Goal: Task Accomplishment & Management: Use online tool/utility

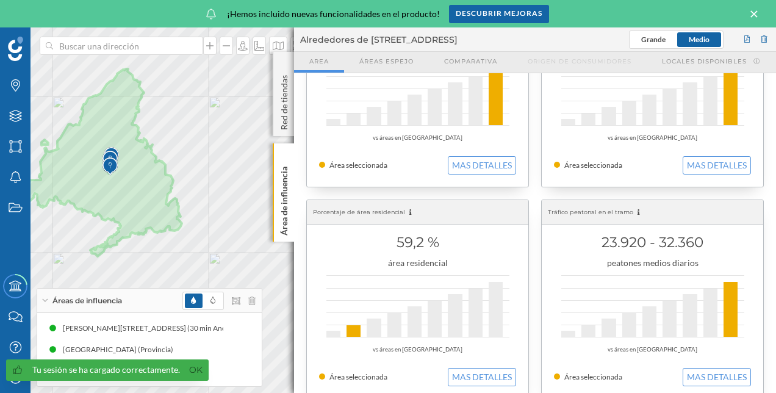
scroll to position [122, 0]
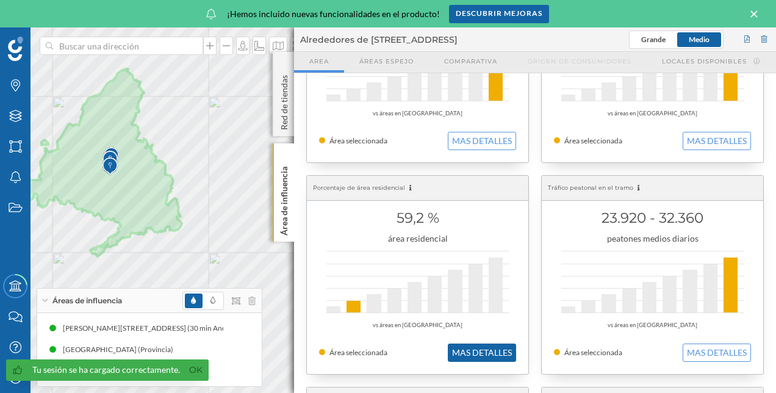
click at [485, 352] on button "MAS DETALLES" at bounding box center [482, 353] width 68 height 18
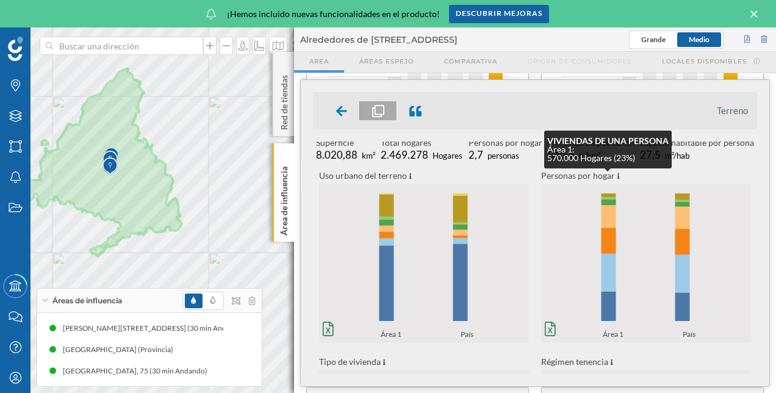
scroll to position [0, 0]
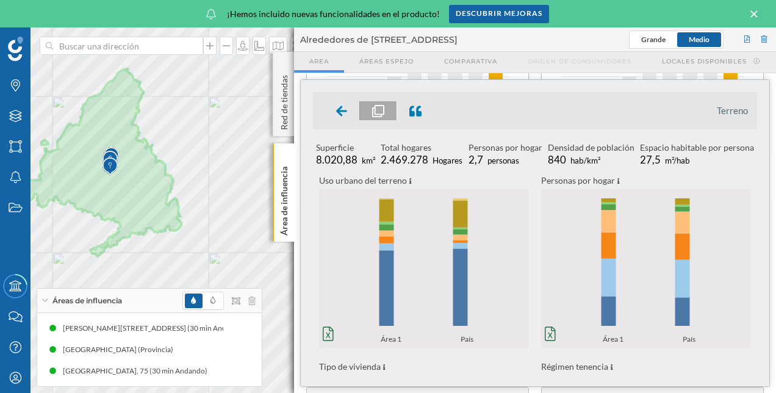
drag, startPoint x: 580, startPoint y: 295, endPoint x: 562, endPoint y: 315, distance: 26.8
click at [562, 315] on icon "0% 20% 40% 60% 80% 100% Área 1 País 0% 20% 40% 60% 80% 100% Área 1 País" at bounding box center [646, 268] width 210 height 152
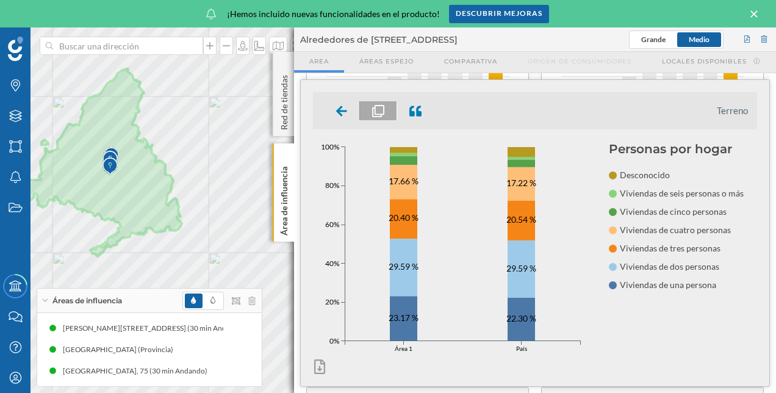
click at [338, 112] on icon at bounding box center [341, 111] width 11 height 10
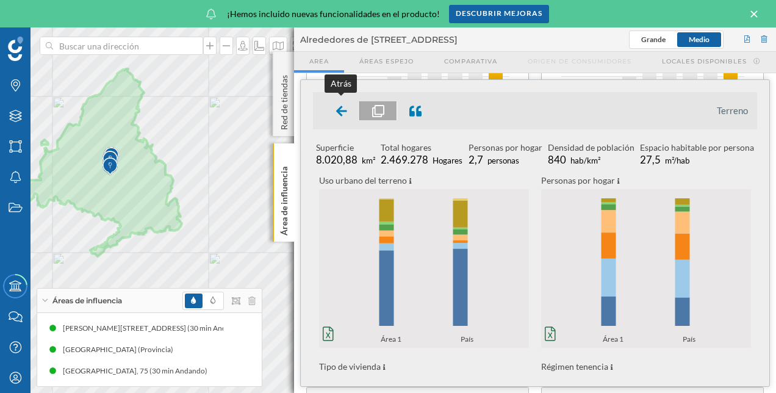
click at [345, 110] on icon at bounding box center [341, 111] width 11 height 10
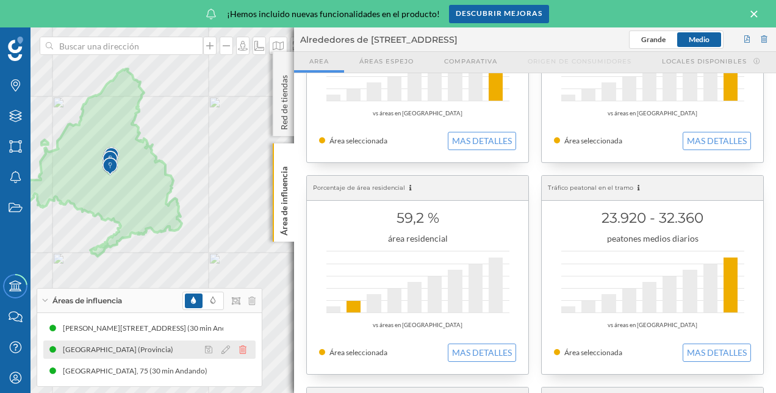
click at [242, 347] on icon at bounding box center [242, 349] width 7 height 9
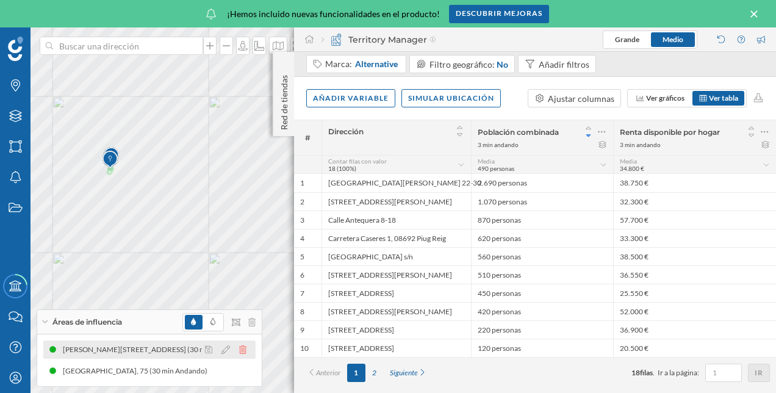
click at [247, 342] on div "[PERSON_NAME][STREET_ADDRESS] (30 min Andando)" at bounding box center [149, 350] width 212 height 18
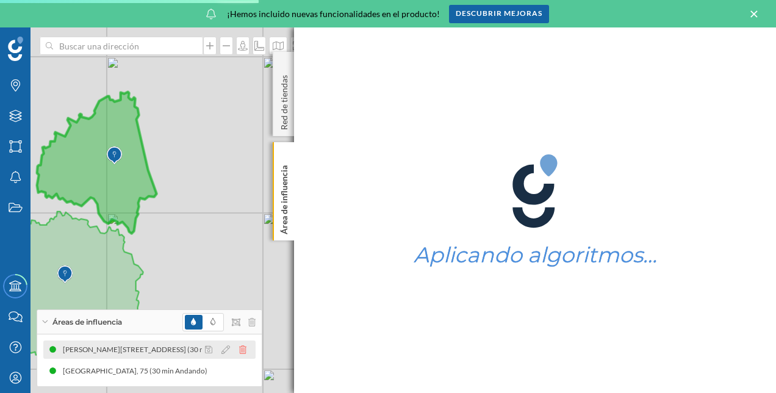
click at [247, 349] on icon at bounding box center [242, 349] width 7 height 9
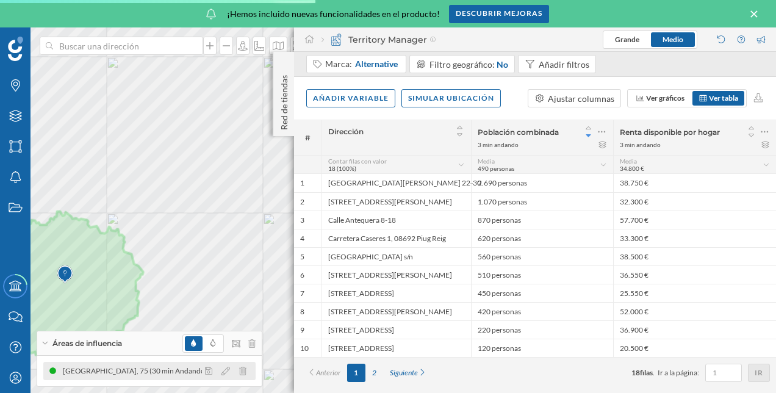
click at [244, 362] on div "[GEOGRAPHIC_DATA], 75 (30 min Andando)" at bounding box center [149, 371] width 212 height 18
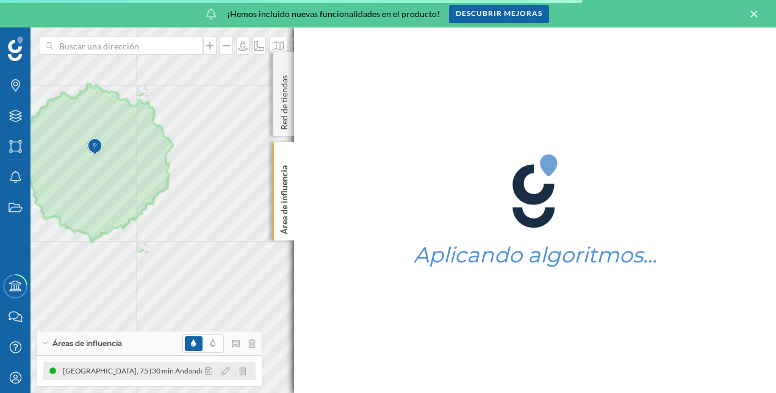
click at [245, 367] on icon at bounding box center [242, 371] width 7 height 9
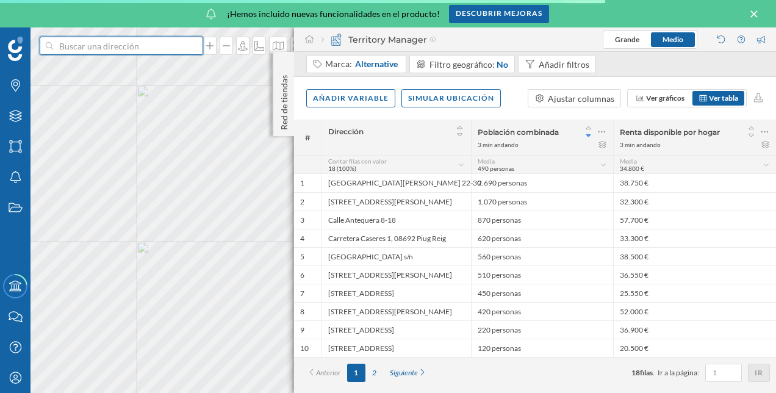
click at [106, 54] on input at bounding box center [121, 46] width 137 height 18
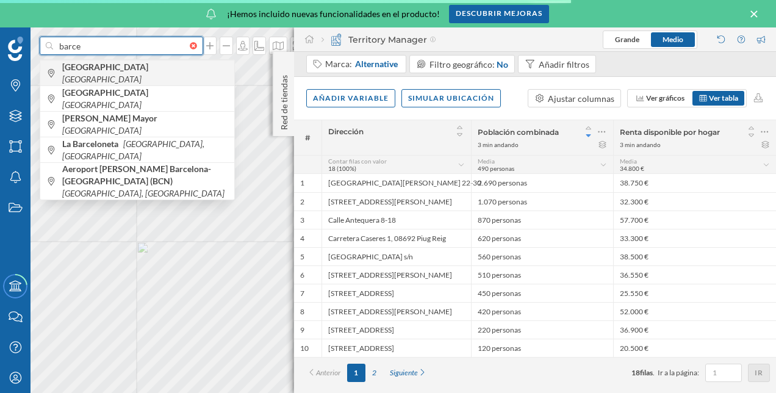
type input "barce"
click at [114, 76] on icon "[GEOGRAPHIC_DATA]" at bounding box center [101, 79] width 79 height 10
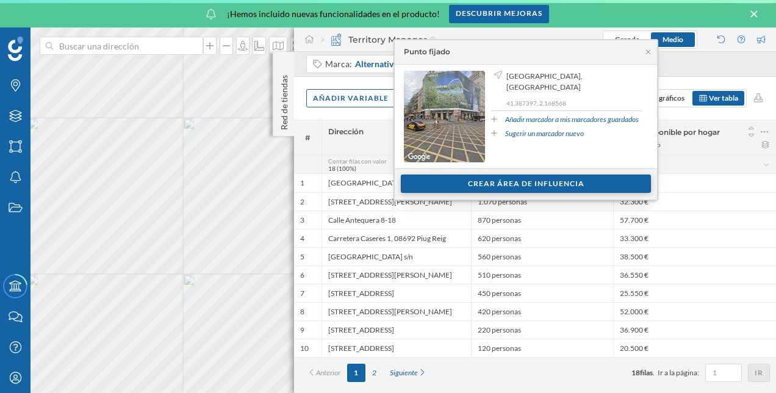
click at [491, 189] on div "Crear área de influencia" at bounding box center [526, 184] width 250 height 18
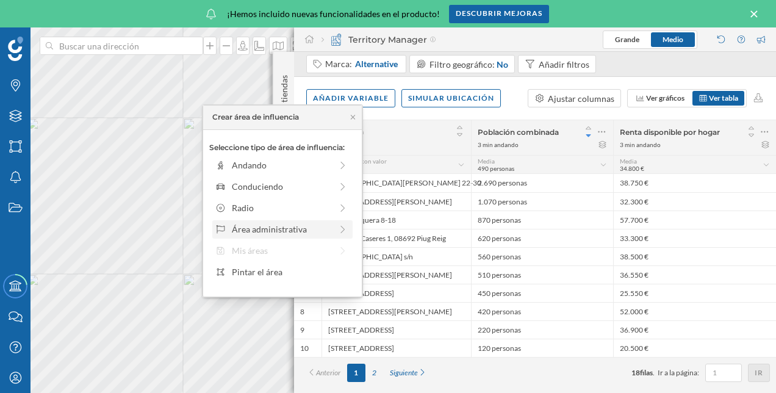
click at [319, 231] on div "Área administrativa" at bounding box center [281, 229] width 99 height 13
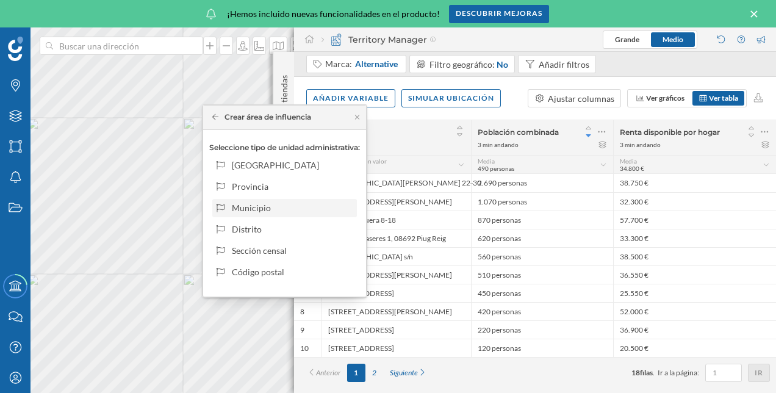
click at [328, 210] on div "Municipio" at bounding box center [292, 207] width 120 height 13
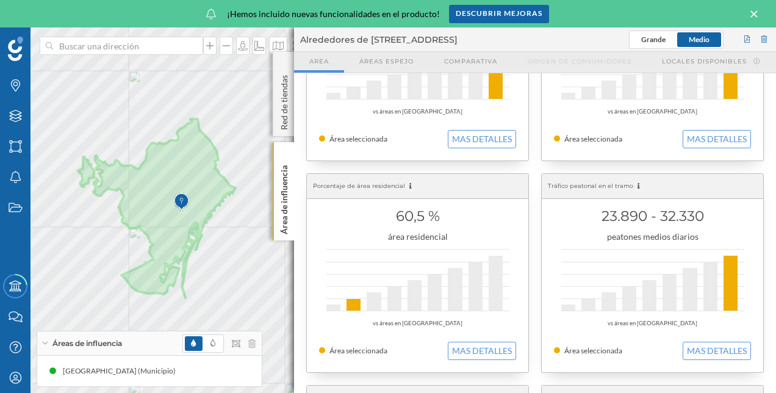
scroll to position [183, 0]
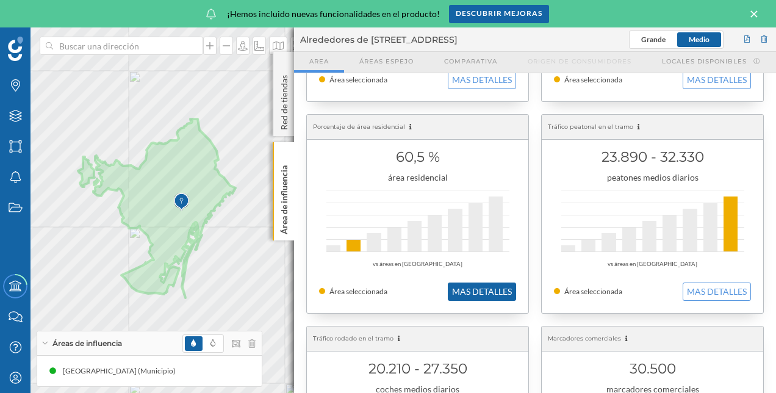
click at [487, 288] on button "MAS DETALLES" at bounding box center [482, 292] width 68 height 18
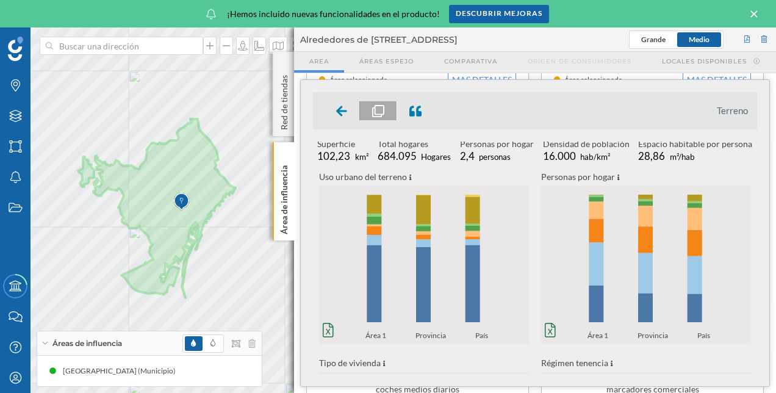
scroll to position [0, 0]
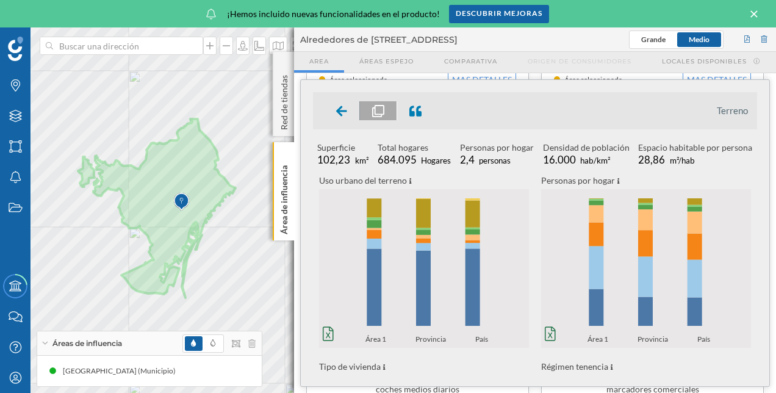
click at [339, 128] on ul "Terreno" at bounding box center [535, 110] width 444 height 37
click at [340, 114] on icon at bounding box center [341, 111] width 11 height 10
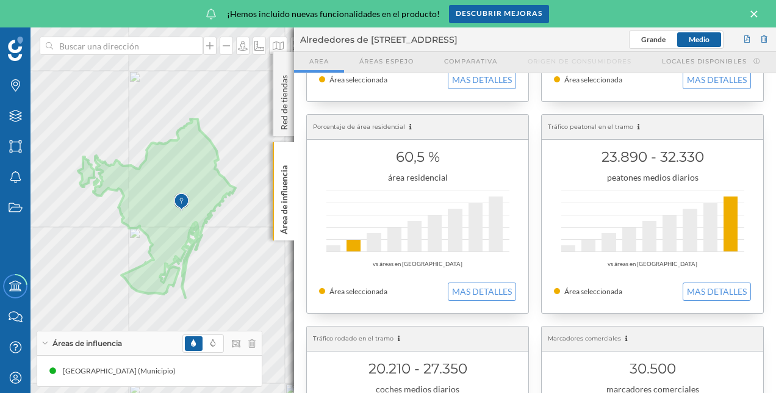
click at [755, 5] on div "¡Hemos incluido nuevas funcionalidades en el producto! Descubrir mejoras" at bounding box center [388, 13] width 776 height 27
click at [755, 9] on icon at bounding box center [754, 14] width 13 height 11
